Goal: Task Accomplishment & Management: Manage account settings

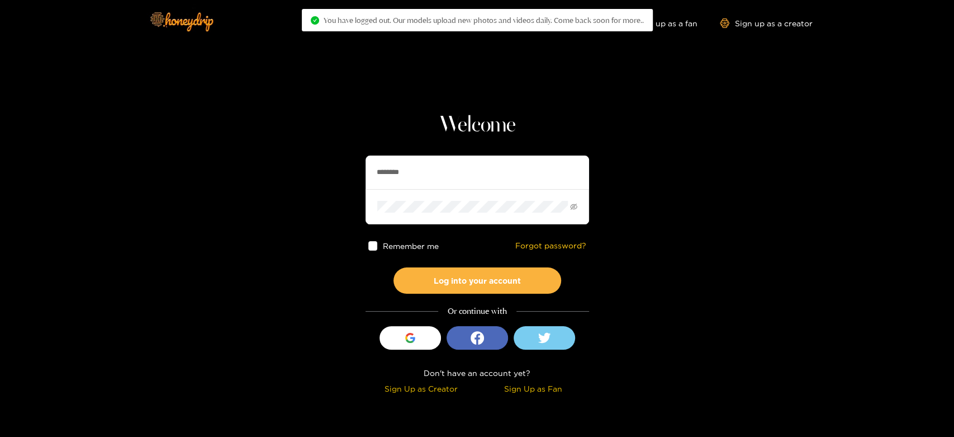
drag, startPoint x: 438, startPoint y: 165, endPoint x: 345, endPoint y: 177, distance: 93.5
click at [345, 177] on section "Welcome ******** Remember me Forgot password? Log into your account Or continue…" at bounding box center [477, 199] width 954 height 398
paste input "*"
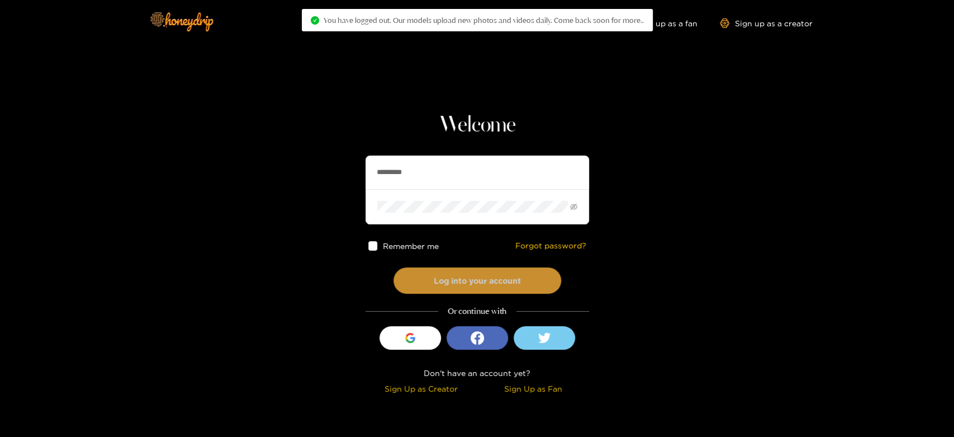
type input "*********"
click at [448, 283] on button "Log into your account" at bounding box center [478, 280] width 168 height 26
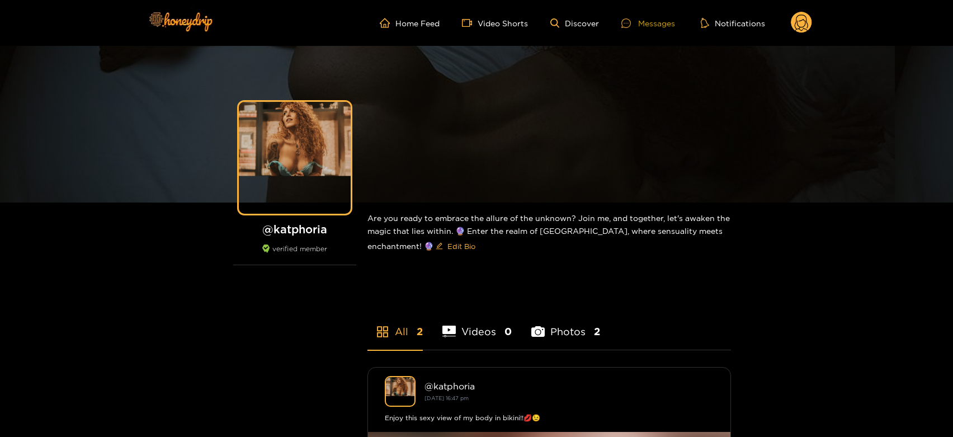
click at [634, 23] on div at bounding box center [629, 23] width 17 height 10
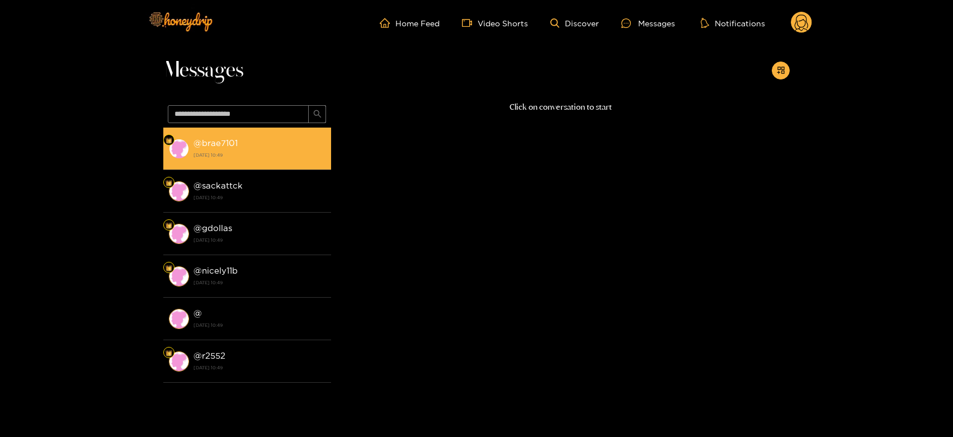
click at [250, 163] on li "@ brae7101 25 August 2025 10:49" at bounding box center [247, 148] width 168 height 42
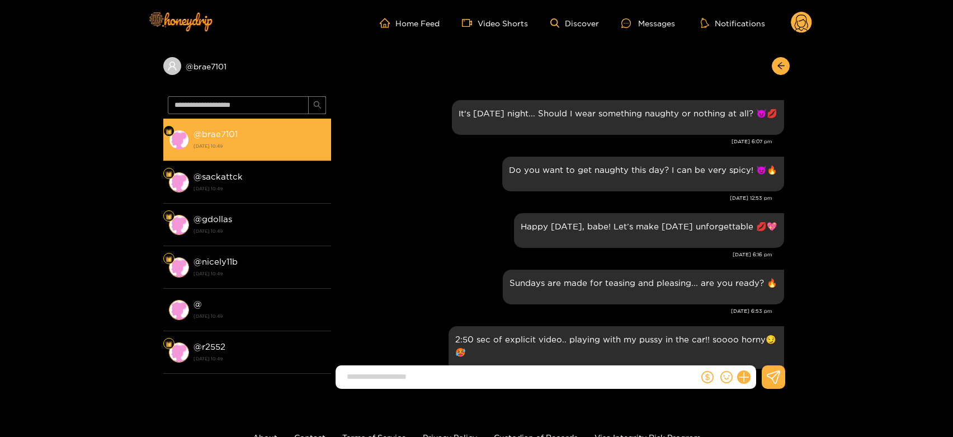
scroll to position [1302, 0]
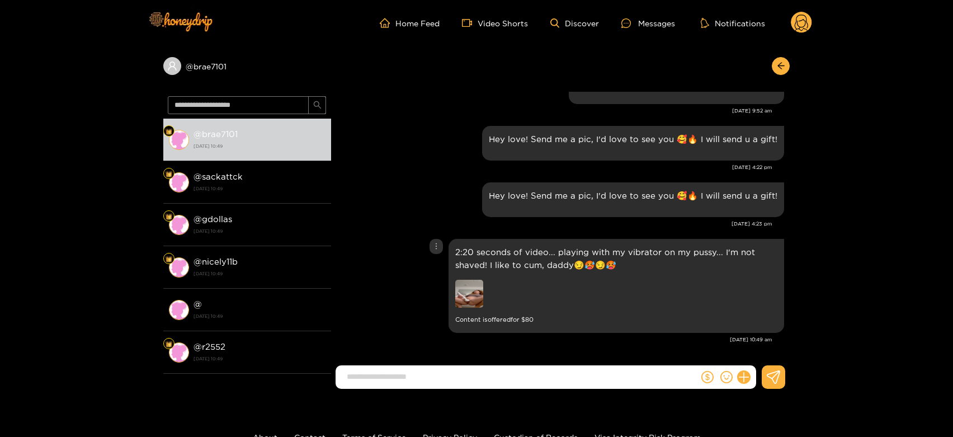
click at [474, 289] on img at bounding box center [469, 294] width 28 height 28
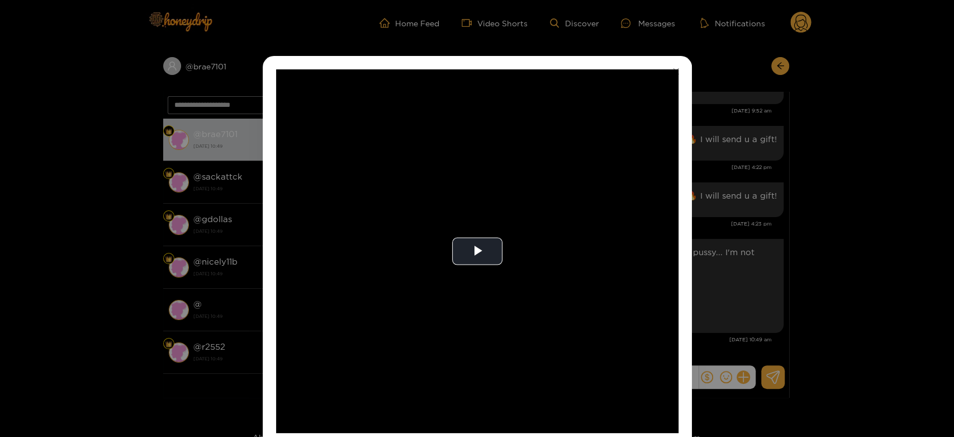
click at [474, 289] on video "Video Player" at bounding box center [477, 250] width 403 height 363
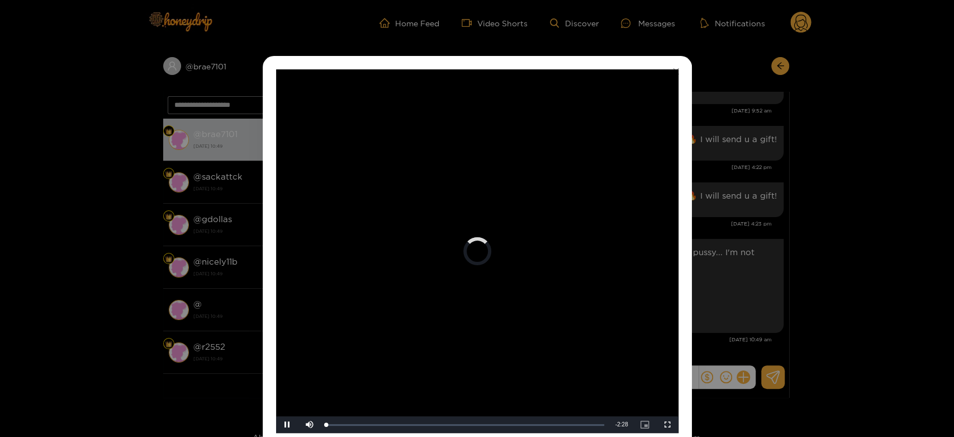
click at [474, 289] on video "Video Player" at bounding box center [477, 250] width 403 height 363
click at [732, 258] on div "**********" at bounding box center [477, 218] width 954 height 437
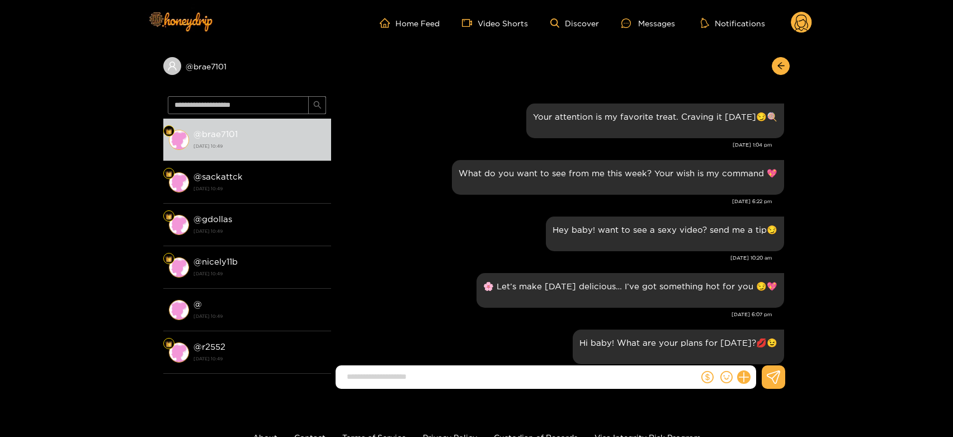
scroll to position [867, 0]
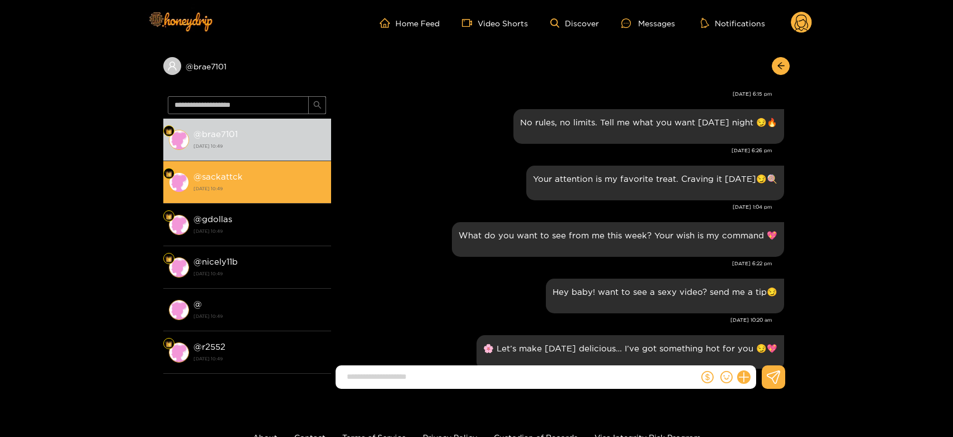
click at [311, 180] on div "@ sackattck 25 August 2025 10:49" at bounding box center [259, 181] width 132 height 25
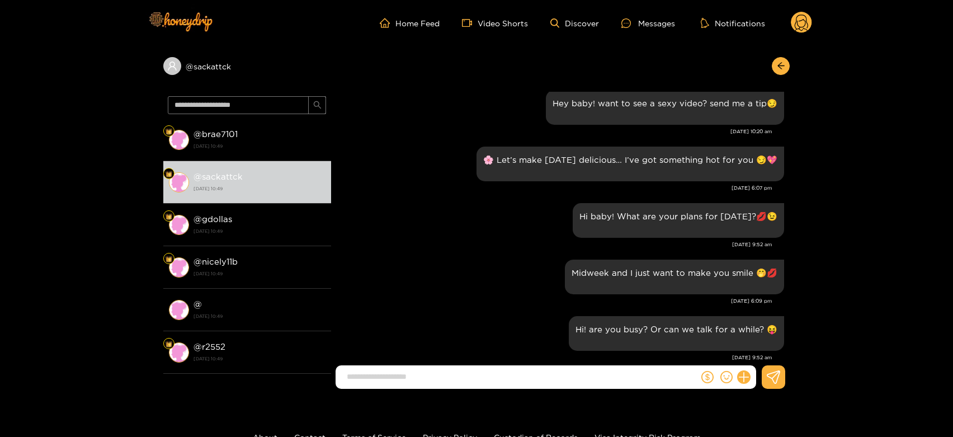
scroll to position [1053, 0]
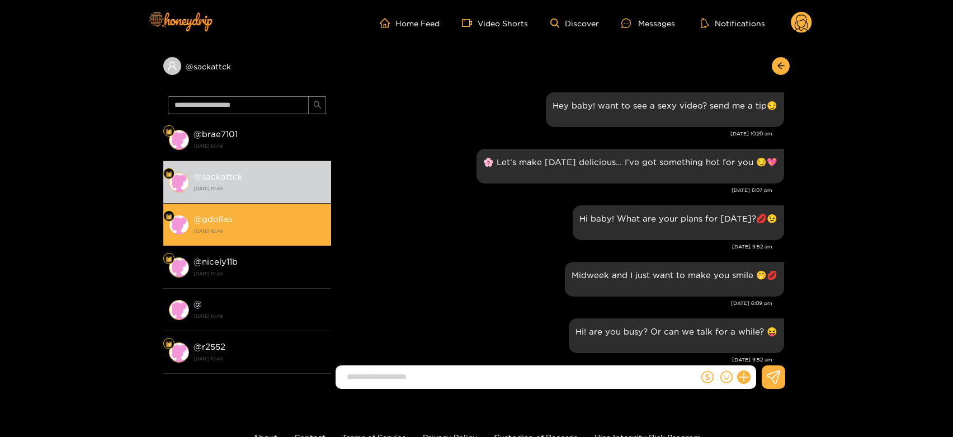
click at [285, 215] on div "@ gdollas 25 August 2025 10:49" at bounding box center [259, 224] width 132 height 25
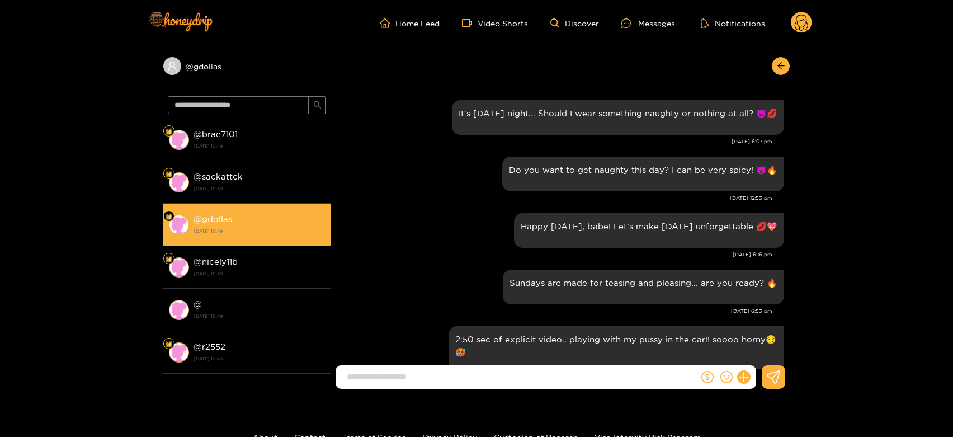
scroll to position [1302, 0]
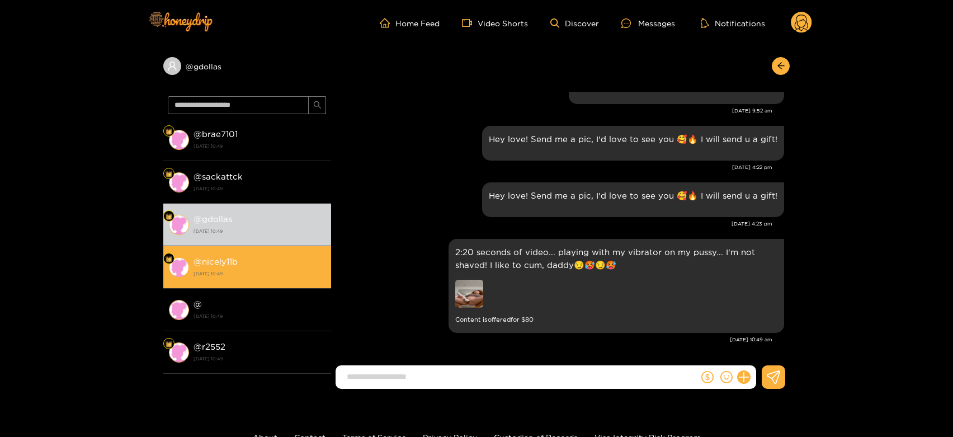
click at [246, 266] on div "@ nicely11b 25 August 2025 10:49" at bounding box center [259, 266] width 132 height 25
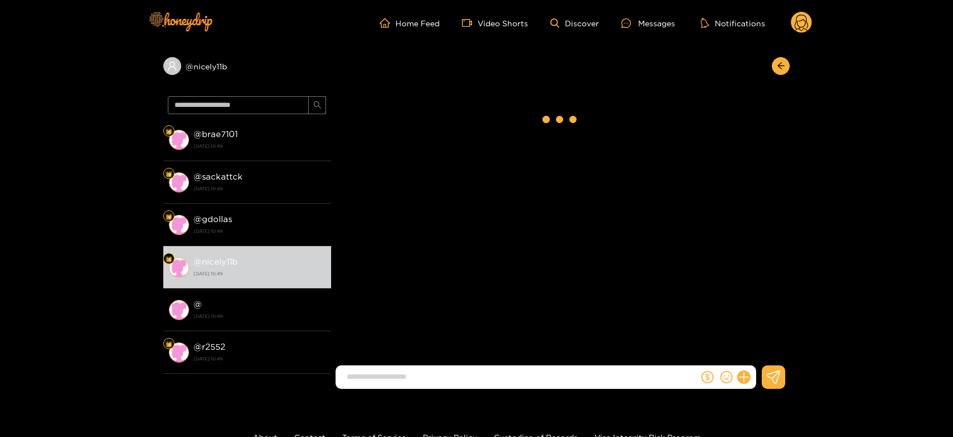
click at [796, 21] on g at bounding box center [801, 23] width 21 height 22
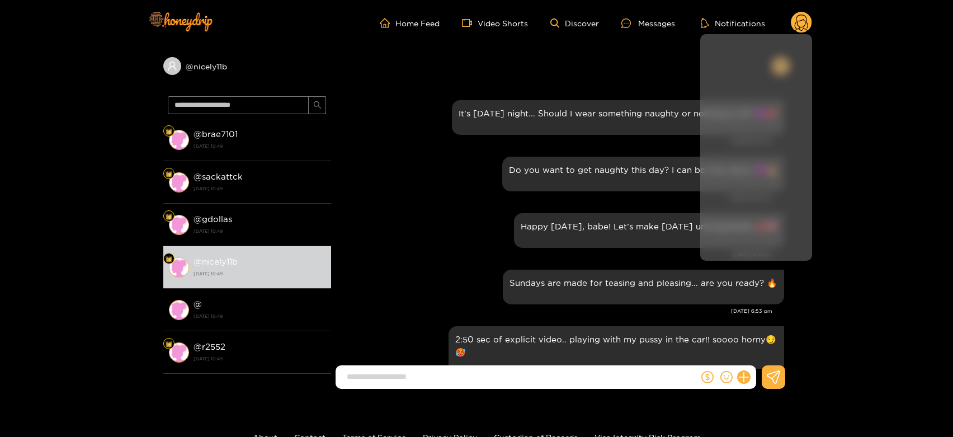
scroll to position [1302, 0]
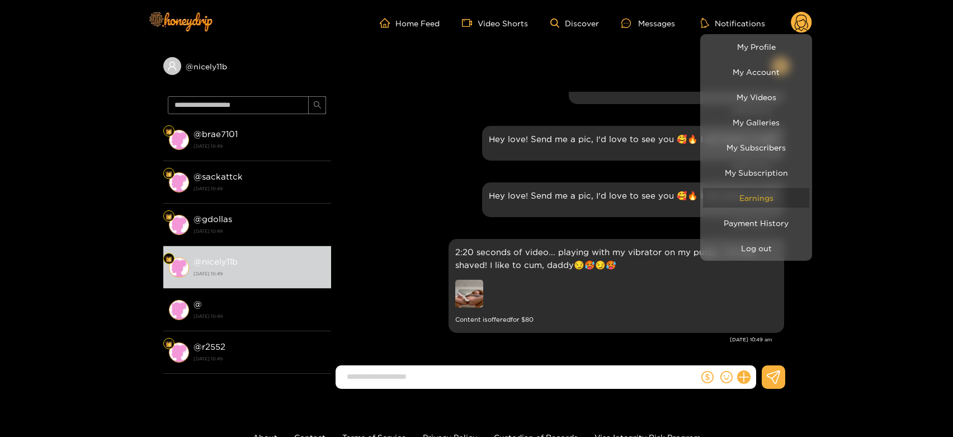
click at [753, 206] on link "Earnings" at bounding box center [756, 198] width 106 height 20
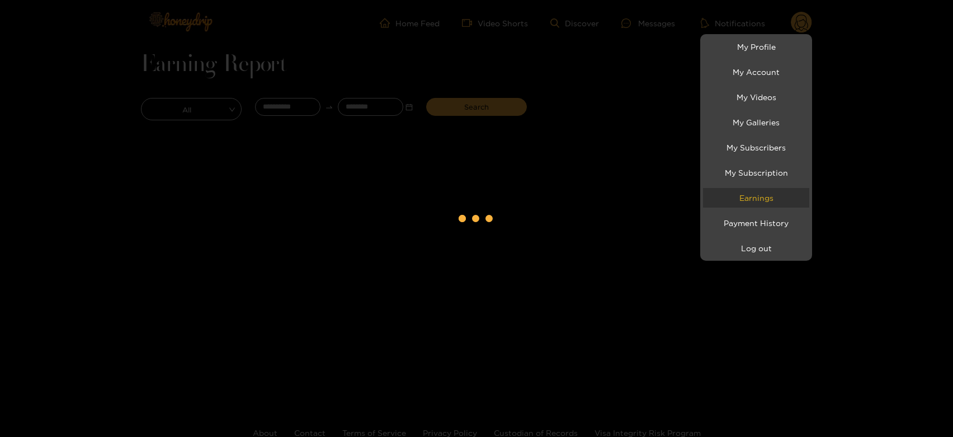
click at [753, 206] on link "Earnings" at bounding box center [756, 198] width 106 height 20
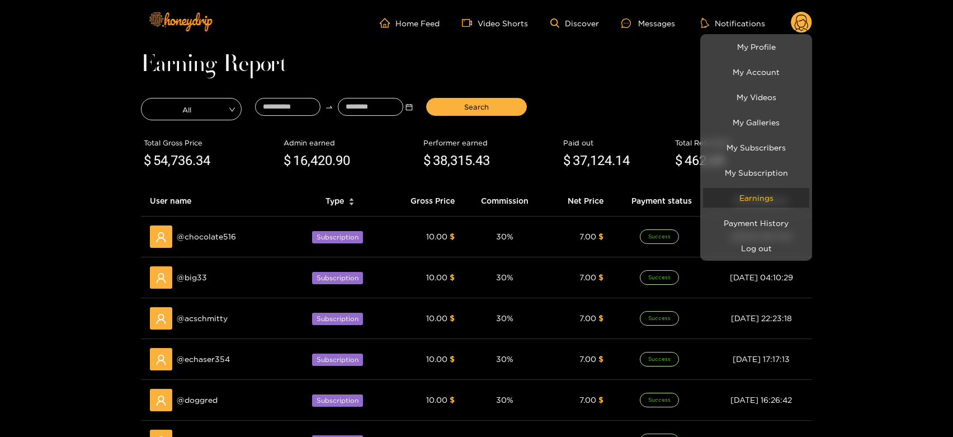
scroll to position [248, 0]
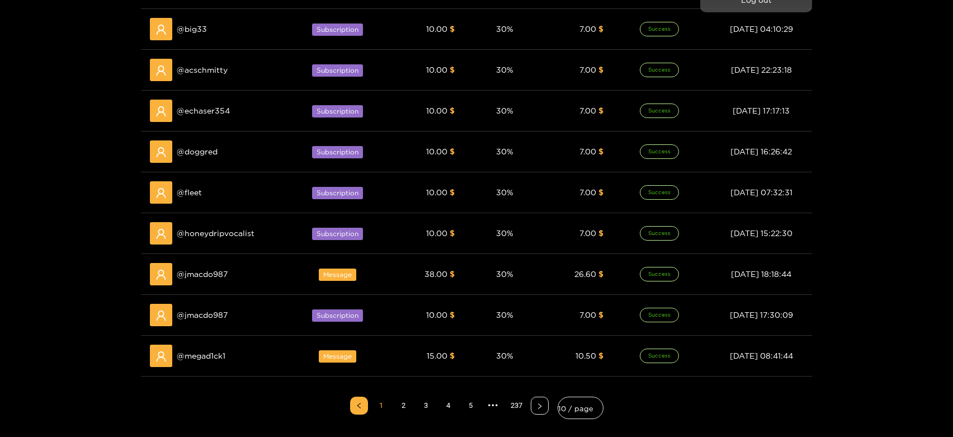
click at [198, 269] on div at bounding box center [476, 218] width 953 height 437
click at [198, 269] on span "@ jmacdo987" at bounding box center [202, 274] width 51 height 12
copy span "jmacdo987"
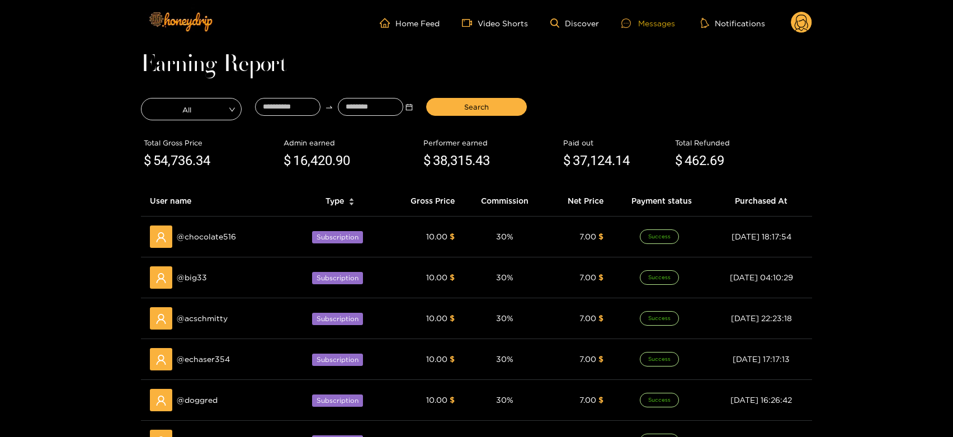
click at [660, 20] on div "Messages" at bounding box center [648, 23] width 54 height 13
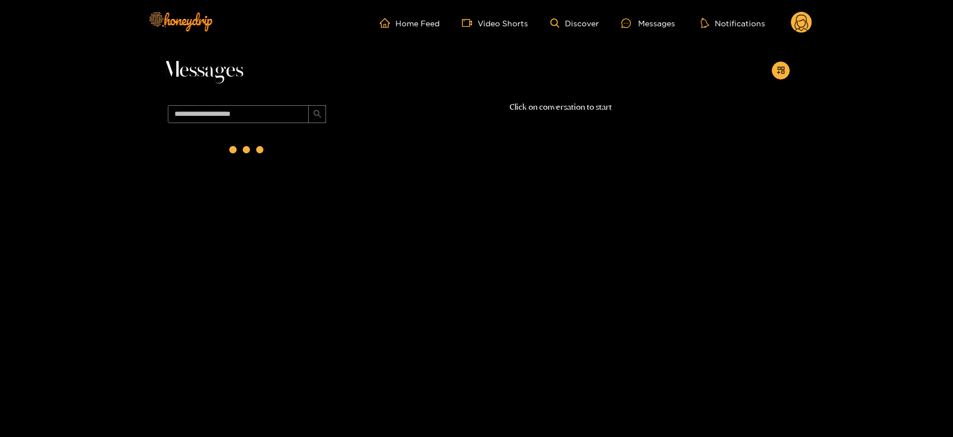
click at [194, 123] on span at bounding box center [247, 114] width 168 height 27
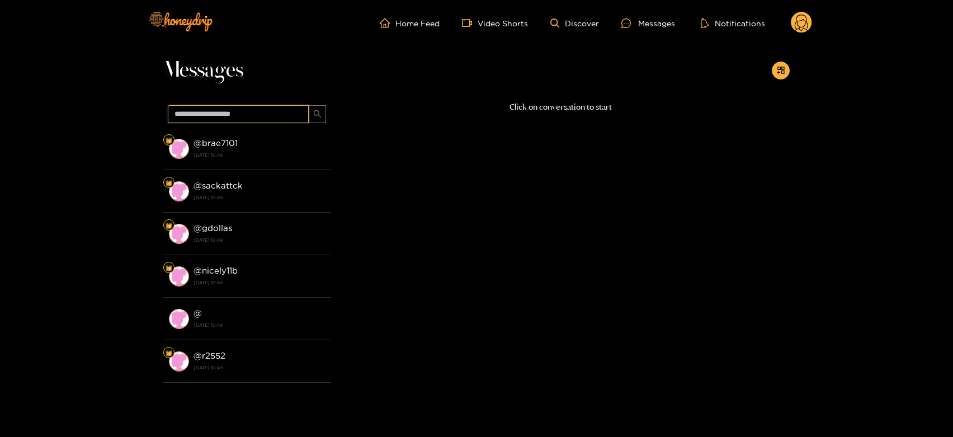
click at [193, 120] on input "text" at bounding box center [238, 114] width 141 height 18
paste input "*********"
type input "*********"
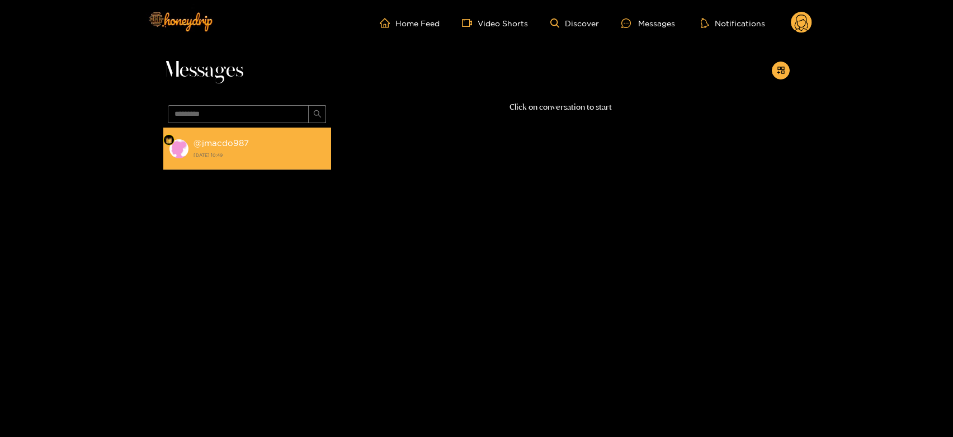
click at [254, 139] on div "@ jmacdo987 25 August 2025 10:49" at bounding box center [259, 148] width 132 height 25
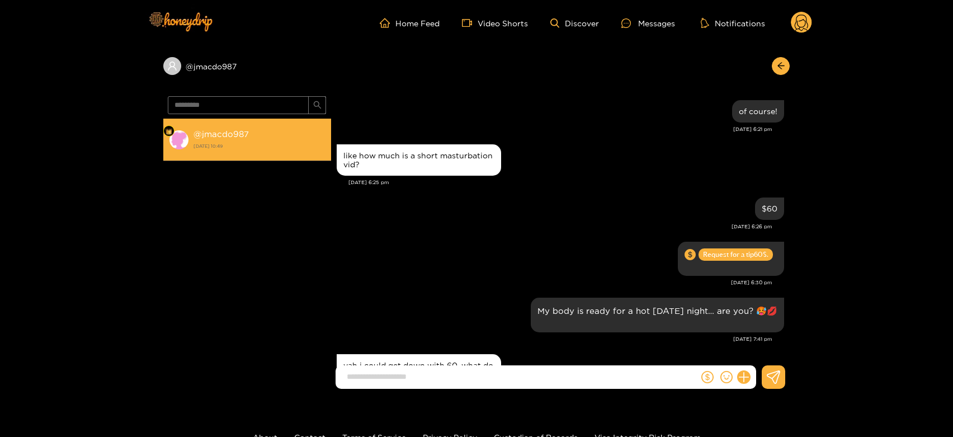
scroll to position [1298, 0]
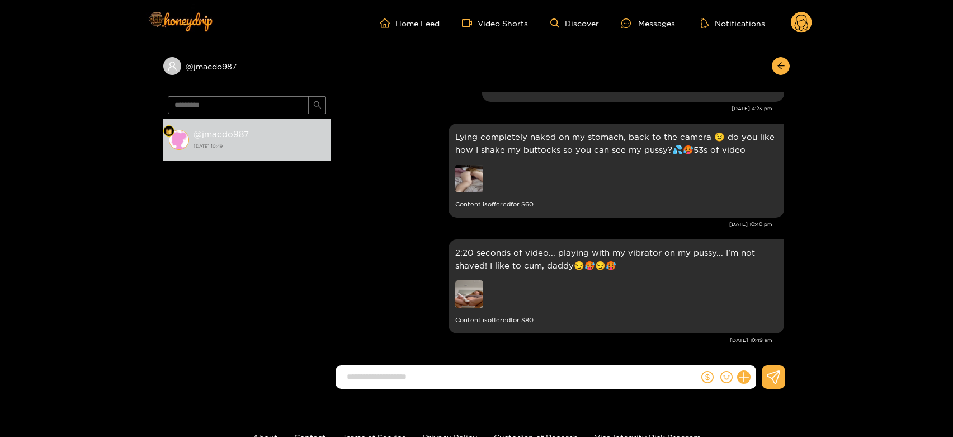
click at [811, 17] on icon at bounding box center [801, 23] width 21 height 22
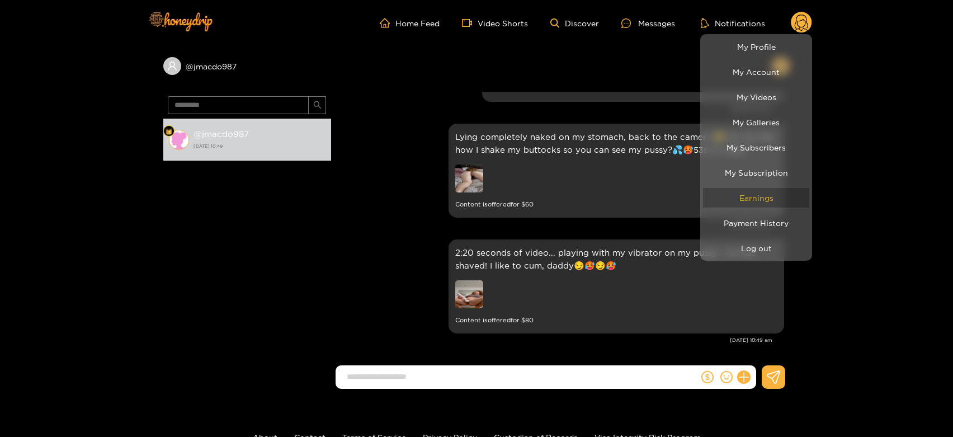
click at [779, 191] on link "Earnings" at bounding box center [756, 198] width 106 height 20
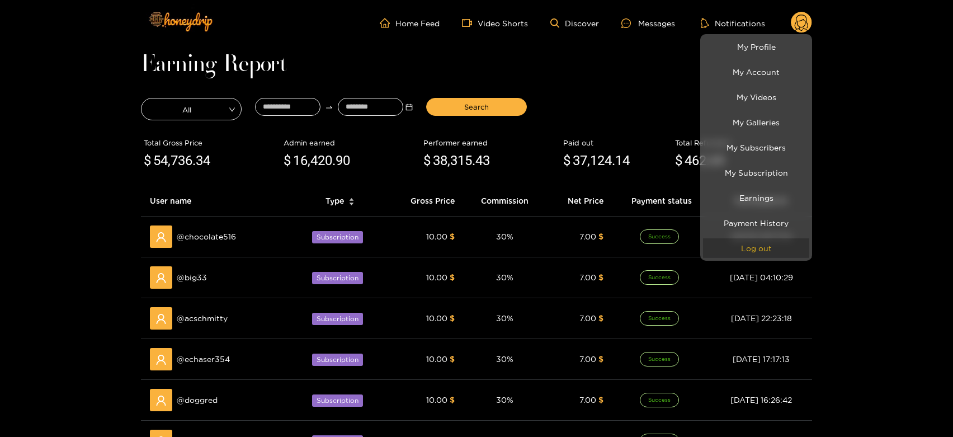
click at [753, 244] on button "Log out" at bounding box center [756, 248] width 106 height 20
